Goal: Navigation & Orientation: Find specific page/section

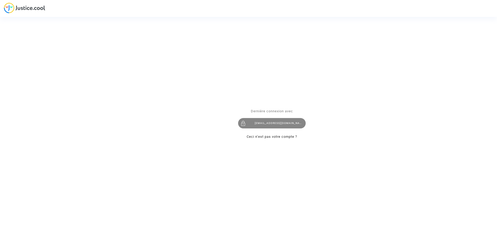
click at [274, 127] on div "[EMAIL_ADDRESS][DOMAIN_NAME]" at bounding box center [272, 123] width 68 height 10
